Goal: Task Accomplishment & Management: Manage account settings

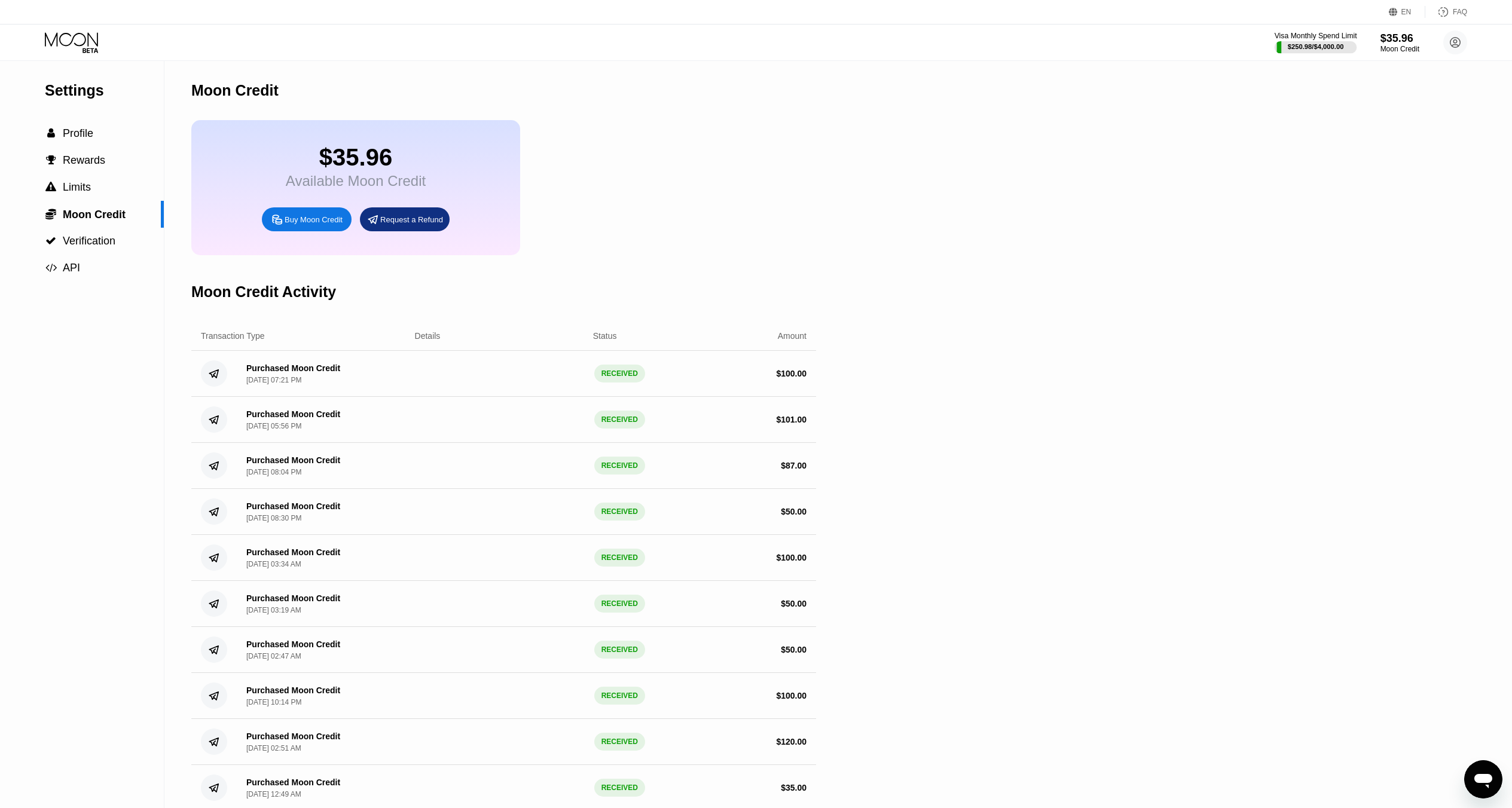
click at [1344, 44] on div "$250.98 / $4,000.00" at bounding box center [1316, 47] width 56 height 7
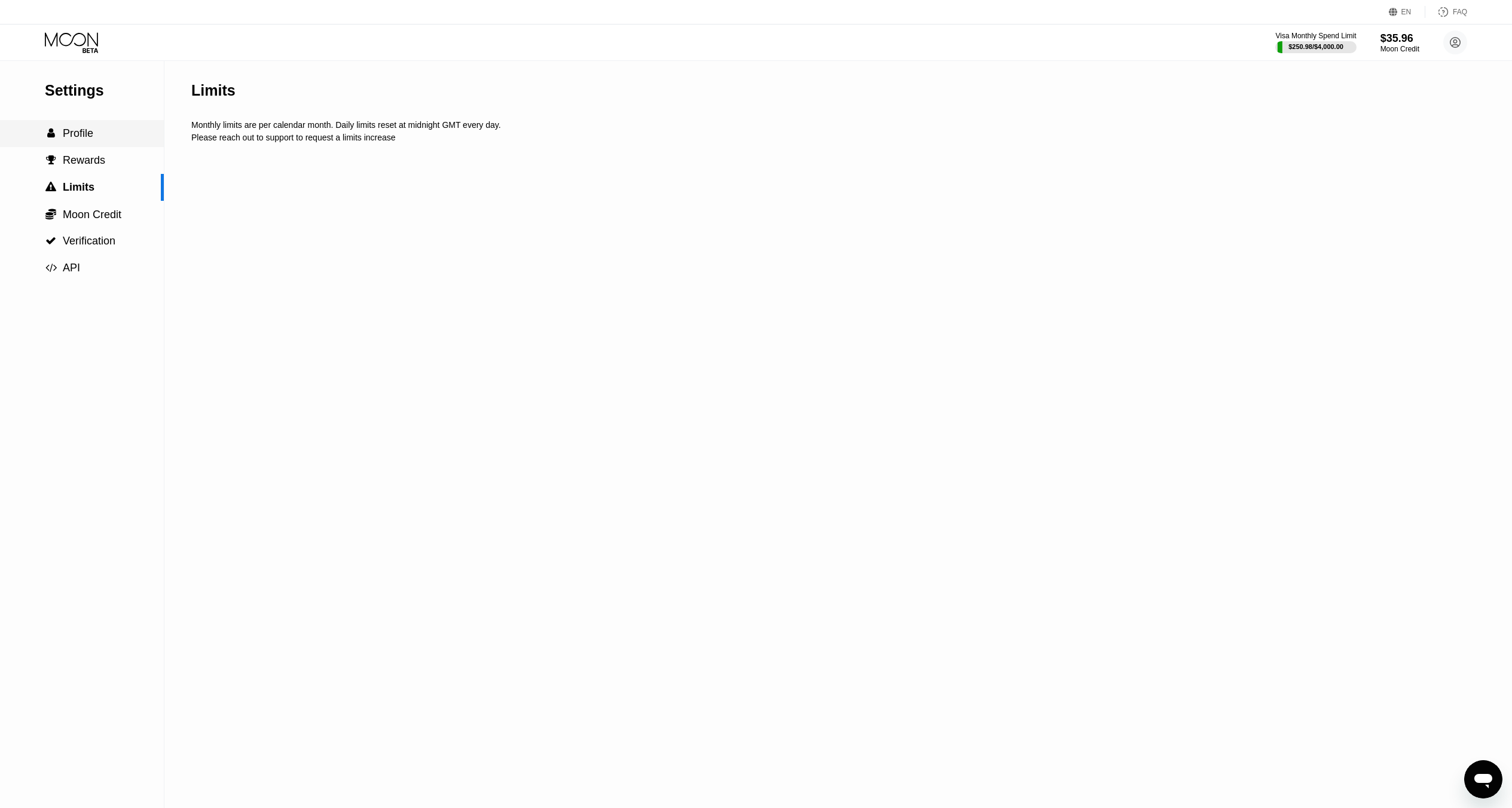
click at [86, 52] on icon at bounding box center [72, 43] width 56 height 21
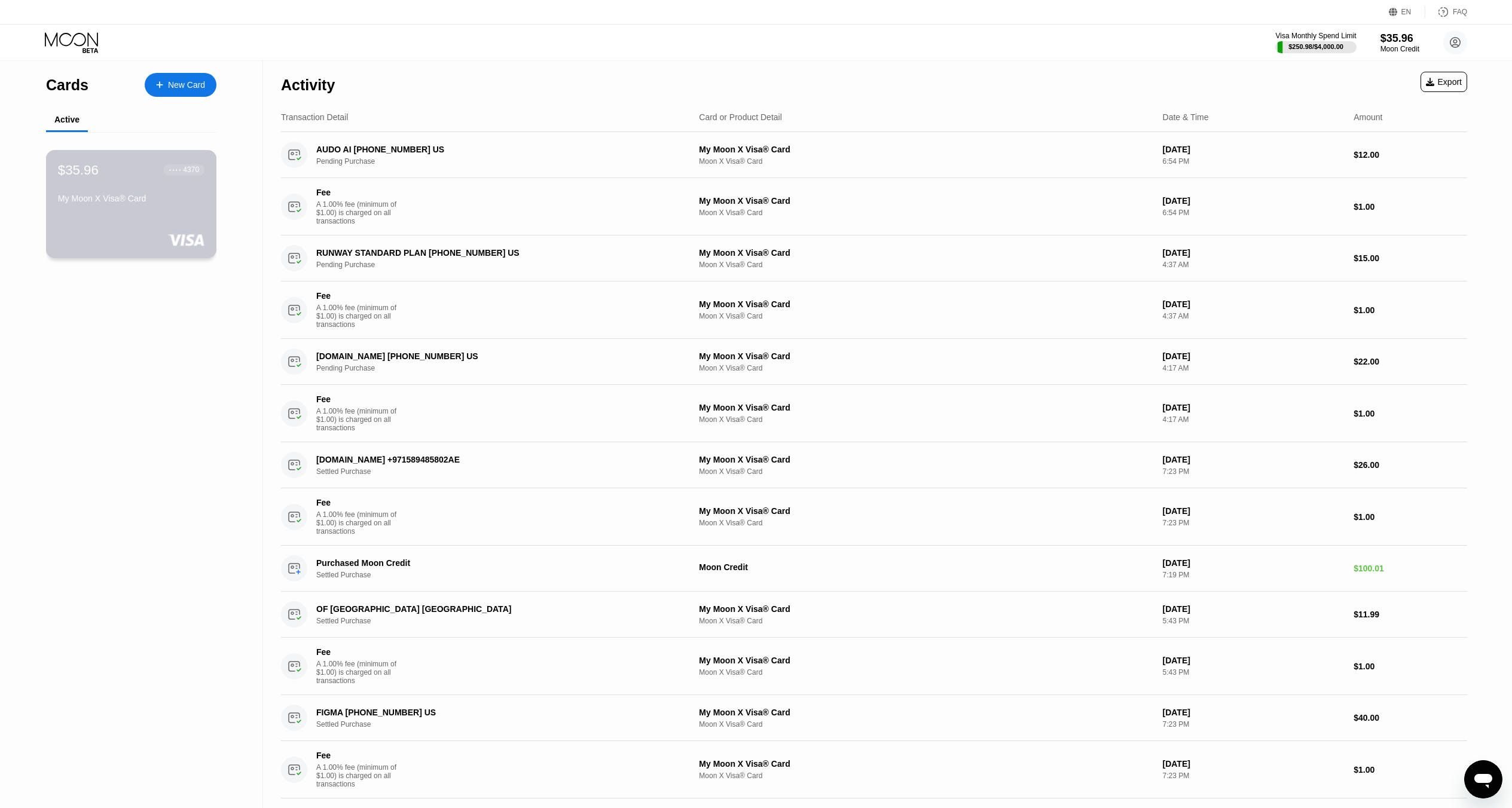
click at [135, 189] on div "$35.96 ● ● ● ● 4370 My Moon X Visa® Card" at bounding box center [131, 185] width 147 height 46
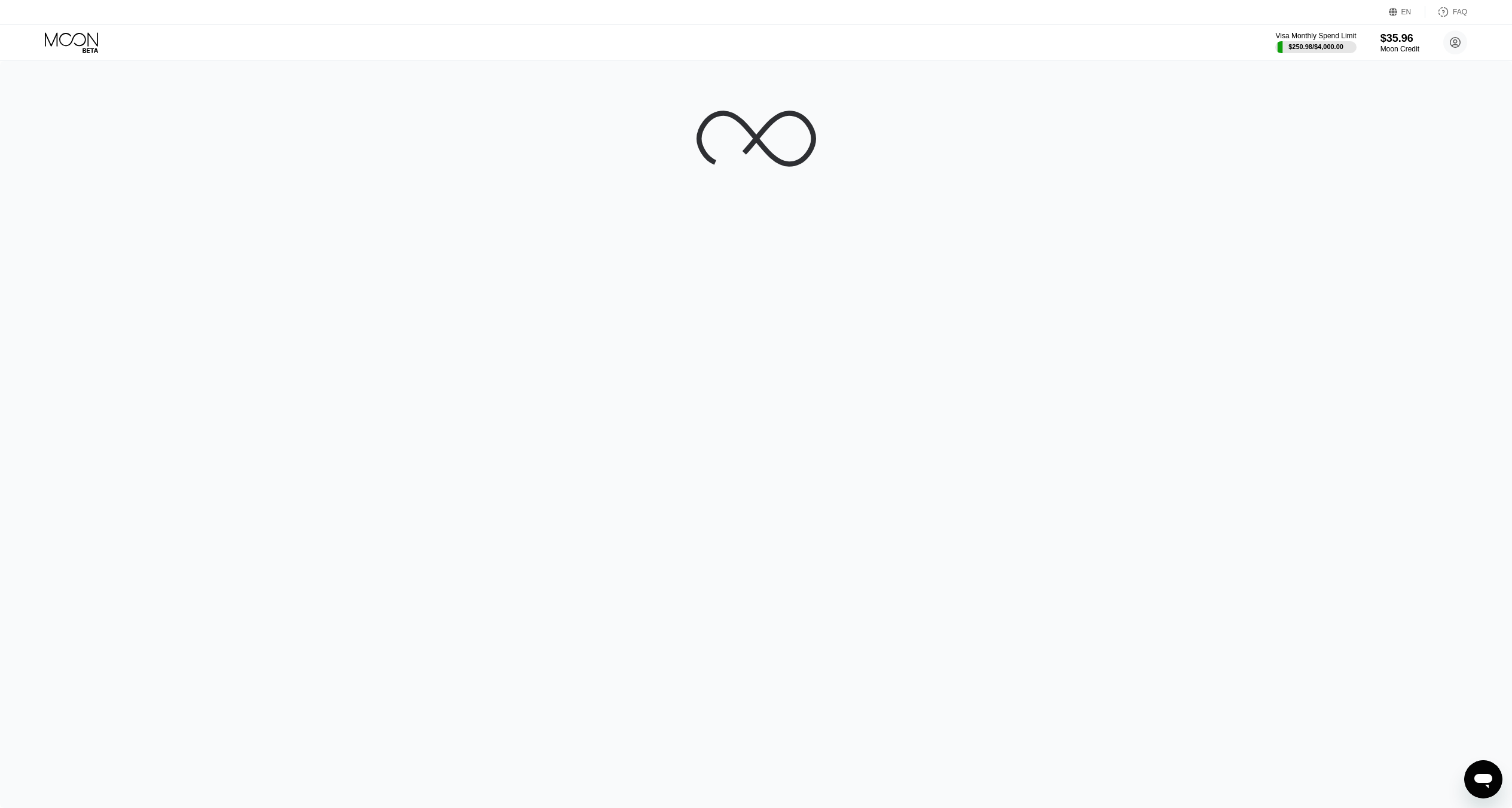
drag, startPoint x: 48, startPoint y: 36, endPoint x: 72, endPoint y: 36, distance: 24.0
click at [50, 36] on icon at bounding box center [72, 43] width 56 height 21
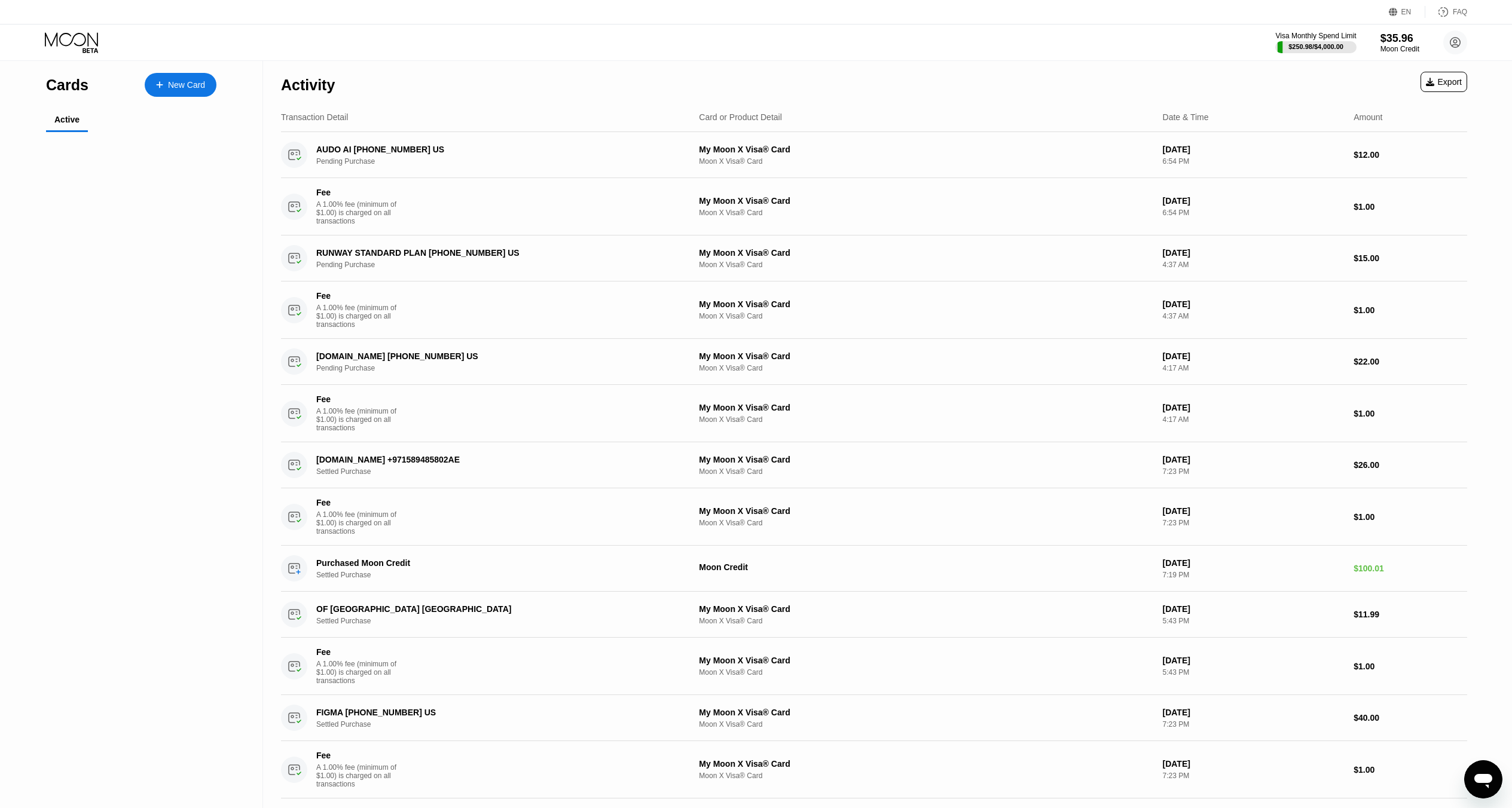
click at [72, 36] on icon at bounding box center [72, 43] width 56 height 21
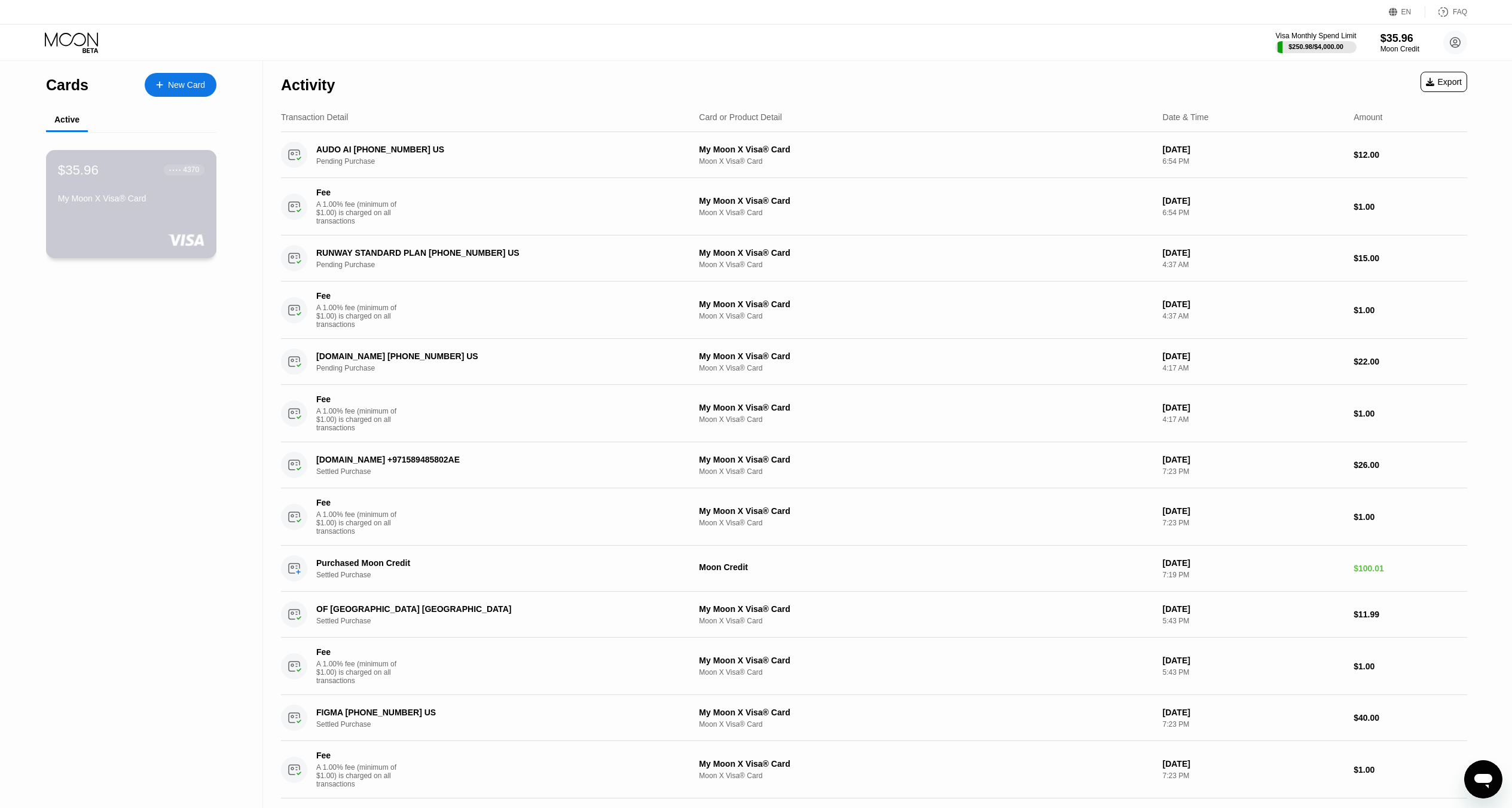
click at [132, 208] on div "My Moon X Visa® Card" at bounding box center [131, 200] width 147 height 14
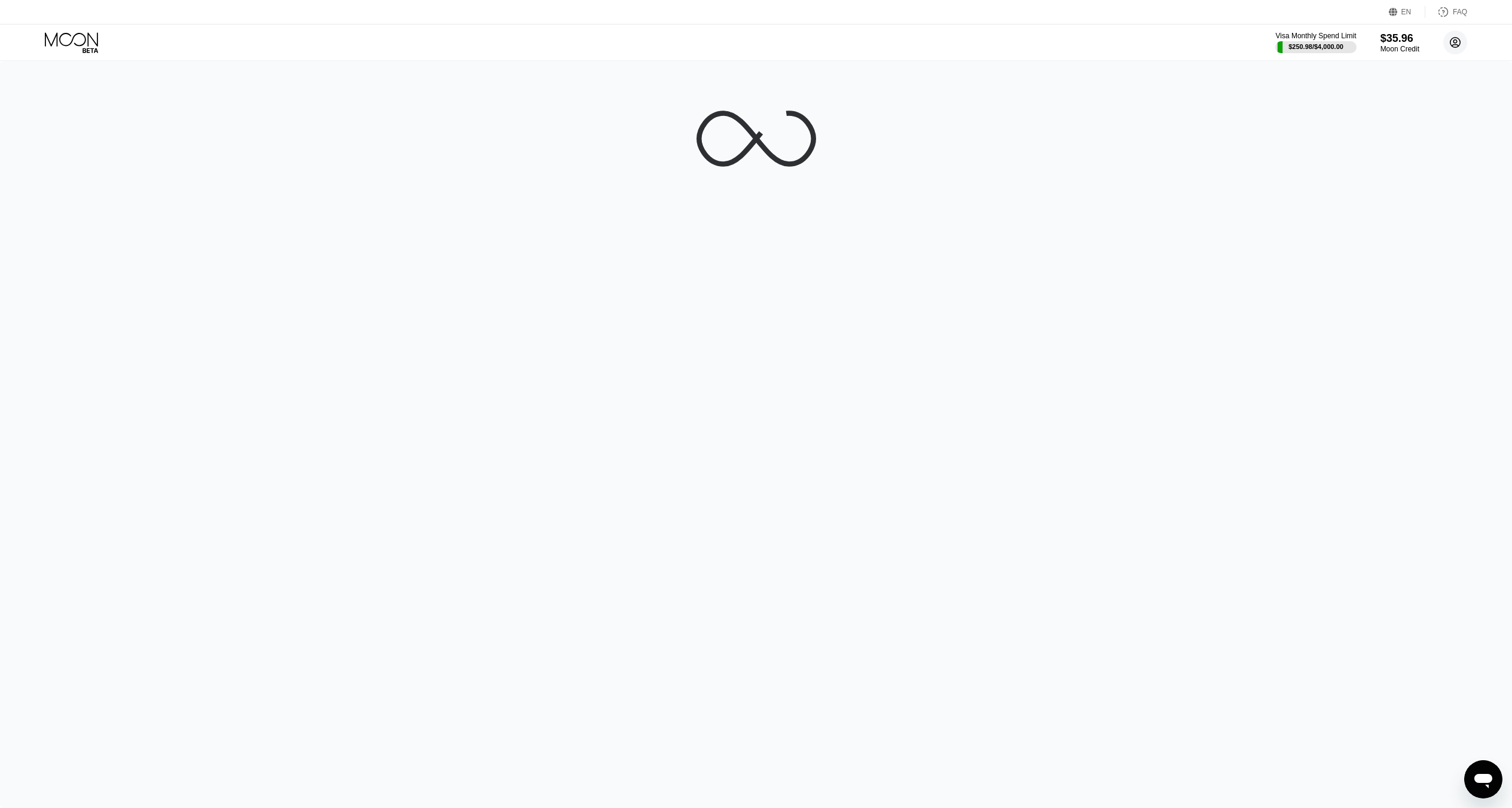
click at [1460, 45] on circle at bounding box center [1454, 42] width 24 height 24
click at [1353, 126] on div "" at bounding box center [1351, 133] width 13 height 14
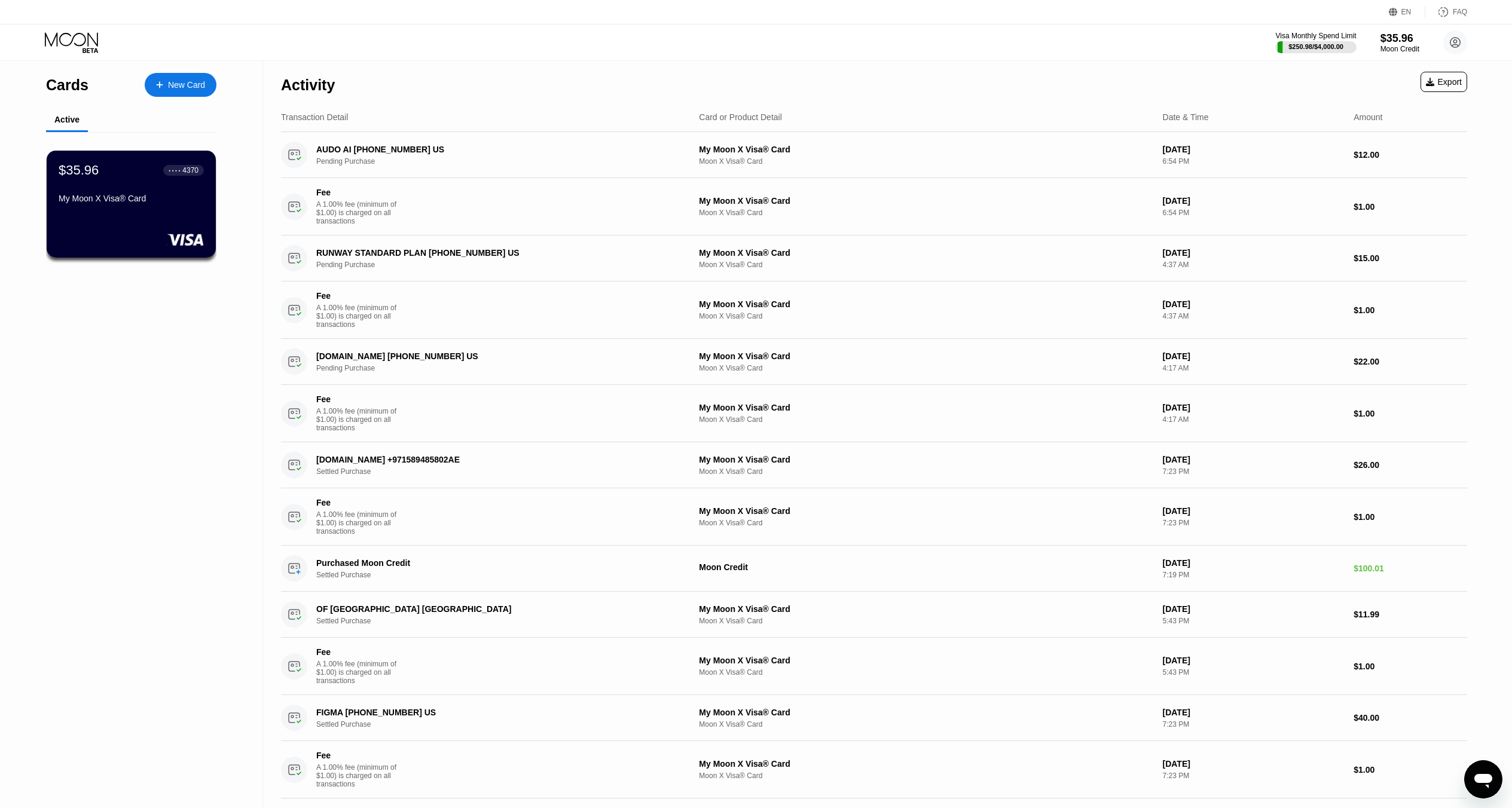
click at [220, 213] on div "Cards New Card Active $35.96 ● ● ● ● 4370 My Moon X Visa® Card" at bounding box center [131, 634] width 263 height 1147
click at [152, 199] on div "My Moon X Visa® Card" at bounding box center [131, 199] width 145 height 10
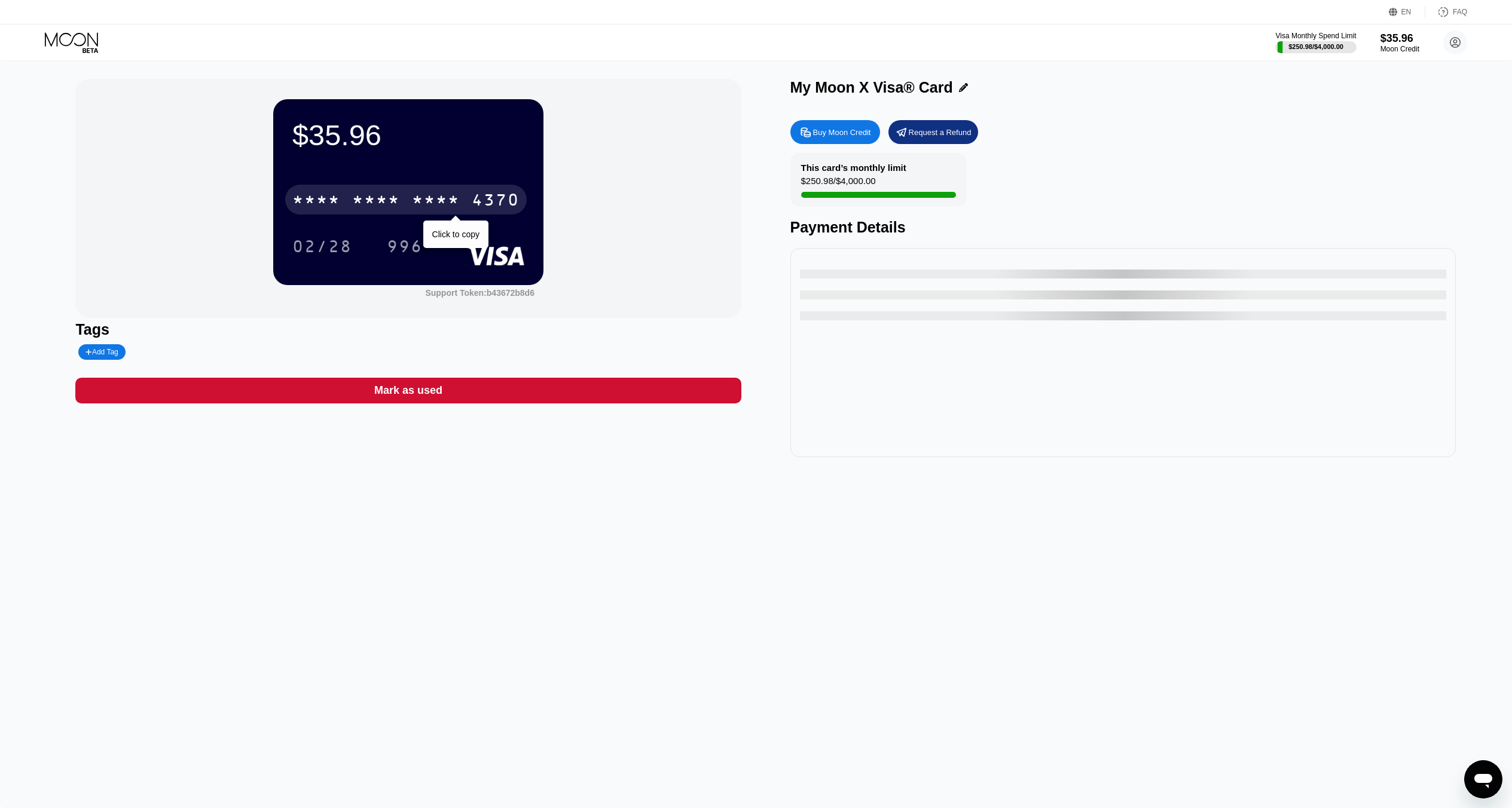
click at [390, 210] on div "* * * *" at bounding box center [376, 201] width 48 height 19
